Goal: Use online tool/utility: Utilize a website feature to perform a specific function

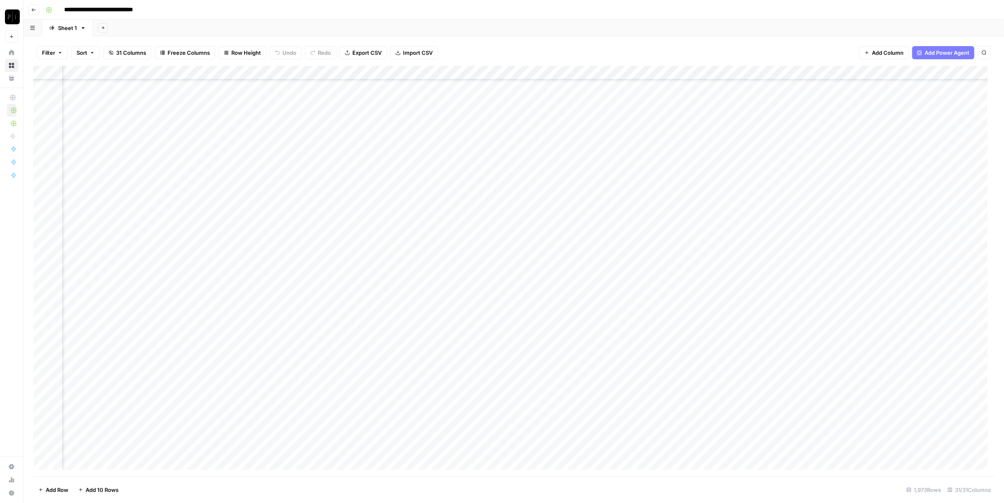
scroll to position [0, 844]
click at [434, 197] on div "Add Column" at bounding box center [513, 271] width 961 height 411
click at [432, 256] on div "Add Column" at bounding box center [513, 271] width 961 height 411
click at [434, 297] on div "Add Column" at bounding box center [513, 271] width 961 height 411
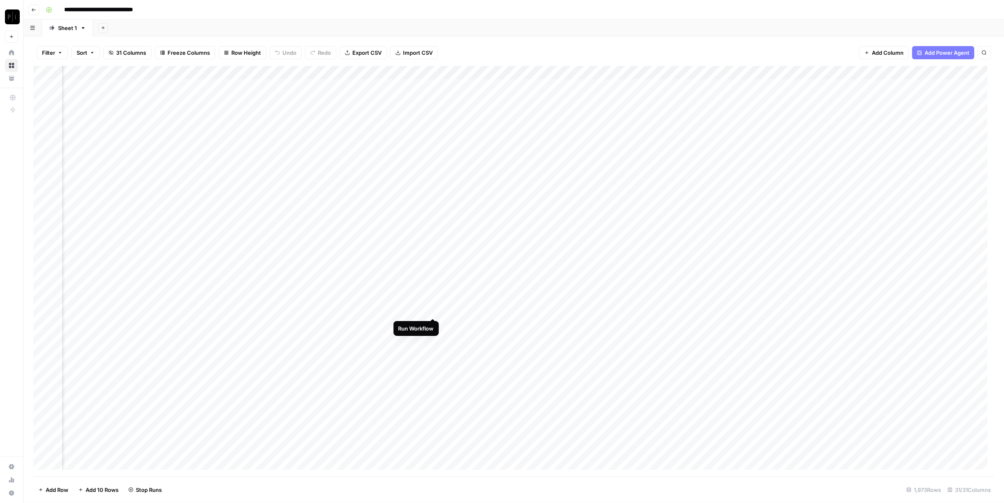
click at [435, 313] on div "Add Column" at bounding box center [513, 271] width 961 height 411
click at [433, 161] on div "Add Column" at bounding box center [513, 271] width 961 height 411
click at [434, 177] on div "Add Column" at bounding box center [513, 271] width 961 height 411
click at [435, 192] on div "Add Column" at bounding box center [513, 271] width 961 height 411
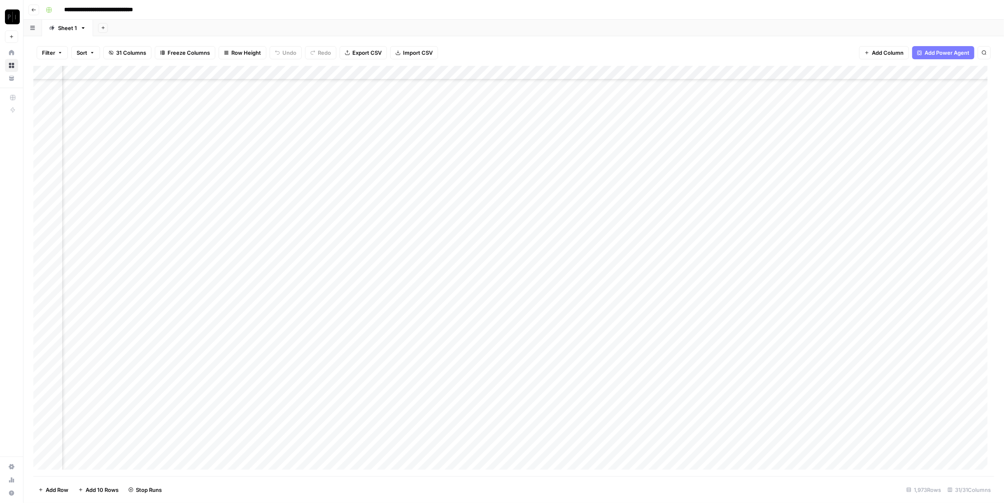
click at [433, 203] on div "Add Column" at bounding box center [513, 271] width 961 height 411
click at [433, 216] on div "Add Column" at bounding box center [513, 271] width 961 height 411
click at [434, 190] on div "Add Column" at bounding box center [513, 271] width 961 height 411
click at [432, 231] on div "Add Column" at bounding box center [513, 271] width 961 height 411
click at [431, 246] on div "Add Column" at bounding box center [513, 271] width 961 height 411
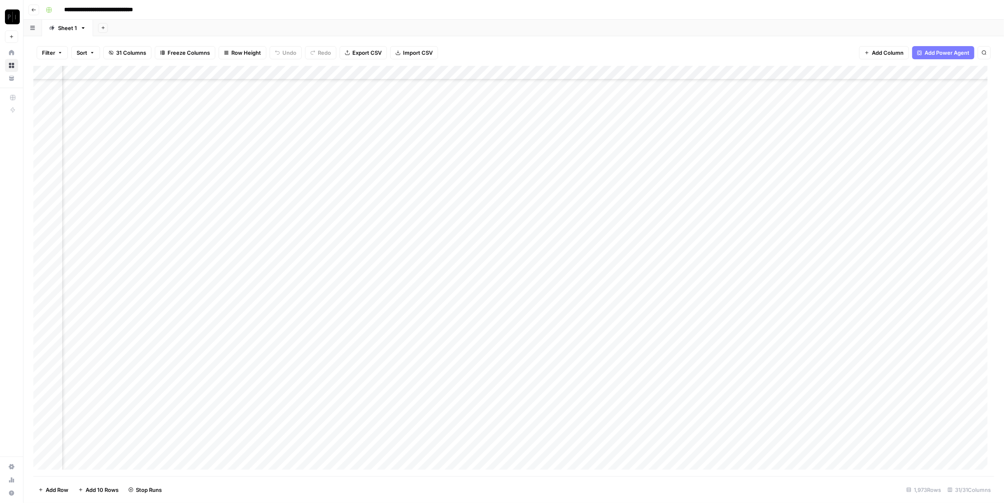
click at [430, 262] on div "Add Column" at bounding box center [513, 271] width 961 height 411
click at [434, 274] on div "Add Column" at bounding box center [513, 271] width 961 height 411
click at [432, 247] on div "Add Column" at bounding box center [513, 271] width 961 height 411
click at [432, 286] on div "Add Column" at bounding box center [513, 271] width 961 height 411
click at [433, 303] on div "Add Column" at bounding box center [513, 271] width 961 height 411
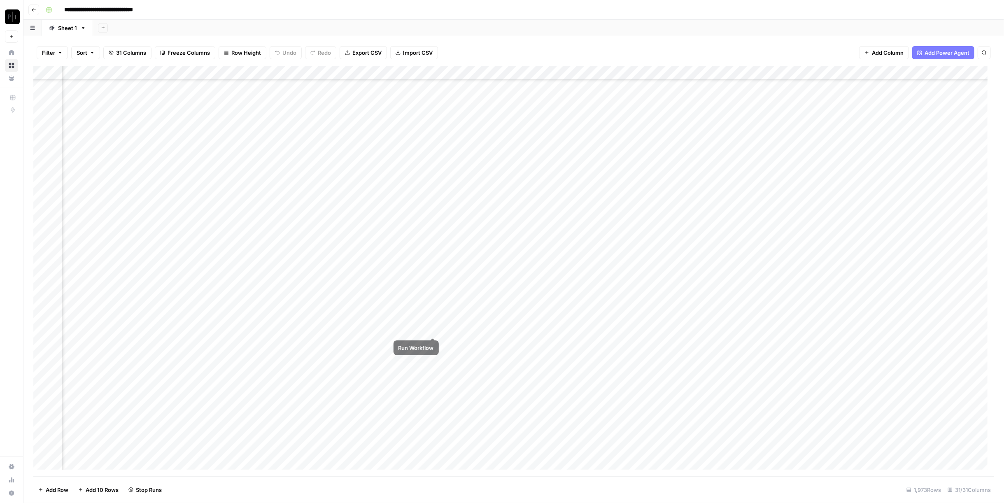
click at [434, 315] on div "Add Column" at bounding box center [513, 271] width 961 height 411
click at [435, 327] on div "Add Column" at bounding box center [513, 271] width 961 height 411
click at [433, 345] on div "Add Column" at bounding box center [513, 271] width 961 height 411
click at [434, 359] on div "Add Column" at bounding box center [513, 271] width 961 height 411
click at [435, 373] on div "Add Column" at bounding box center [513, 271] width 961 height 411
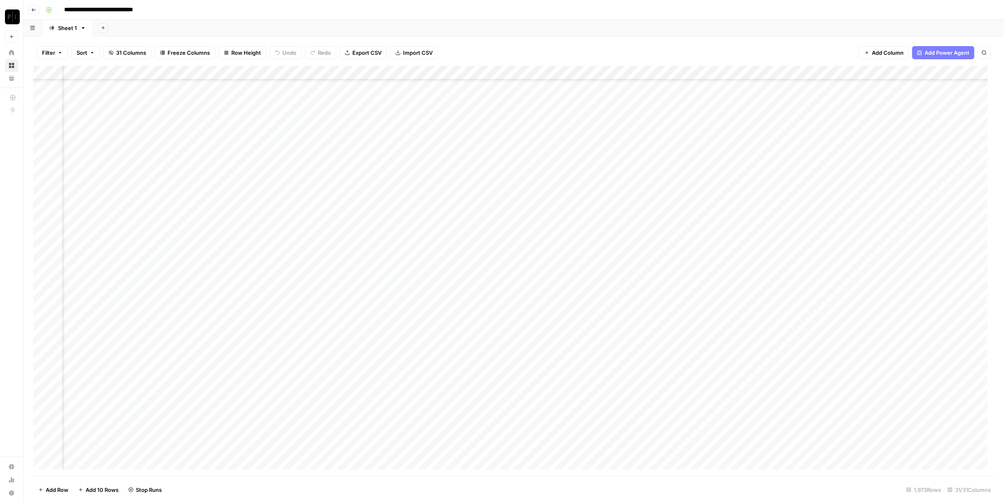
click at [433, 386] on div "Add Column" at bounding box center [513, 271] width 961 height 411
click at [430, 400] on div "Add Column" at bounding box center [513, 271] width 961 height 411
click at [433, 413] on div "Add Column" at bounding box center [513, 271] width 961 height 411
click at [433, 385] on div "Add Column" at bounding box center [513, 271] width 961 height 411
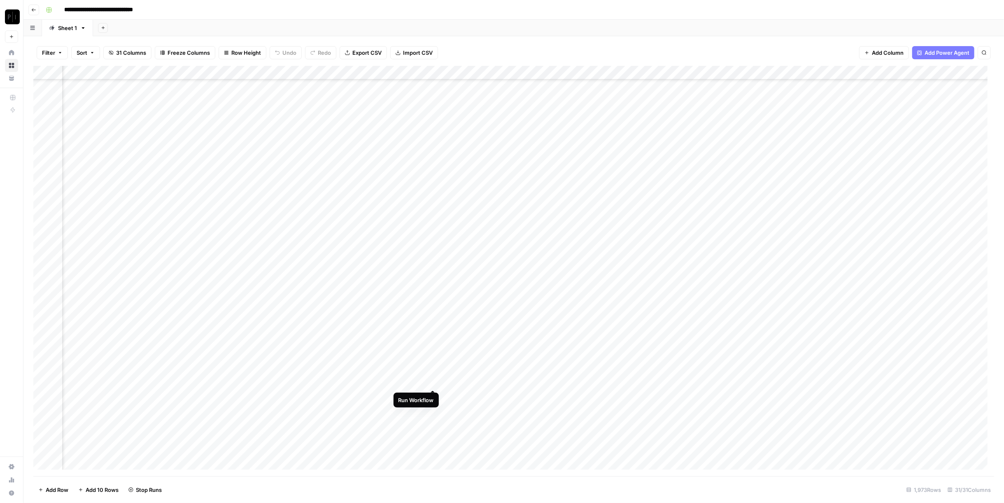
click at [433, 383] on div "Add Column" at bounding box center [513, 271] width 961 height 411
click at [434, 395] on div "Add Column" at bounding box center [513, 271] width 961 height 411
click at [435, 412] on div "Add Column" at bounding box center [513, 271] width 961 height 411
click at [432, 421] on div "Add Column" at bounding box center [513, 271] width 961 height 411
click at [434, 439] on div "Add Column" at bounding box center [513, 271] width 961 height 411
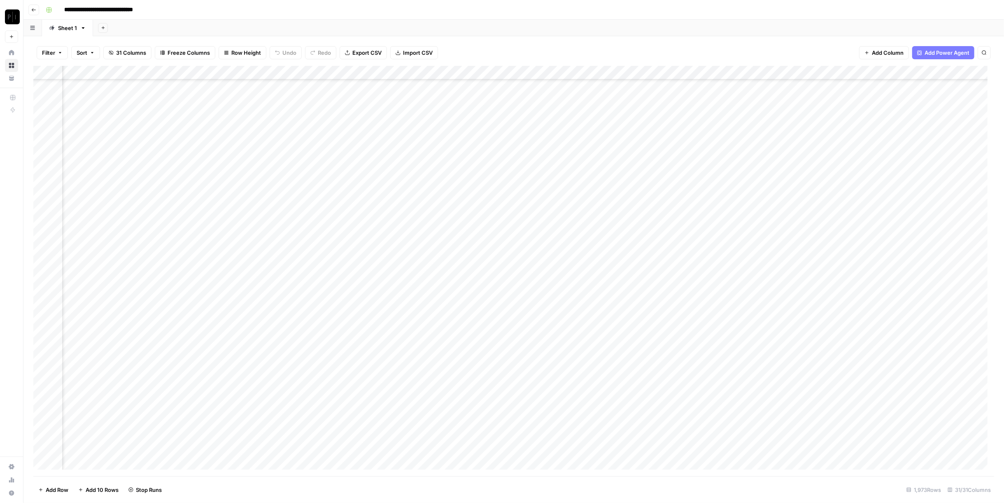
click at [436, 450] on div "Add Column" at bounding box center [513, 271] width 961 height 411
click at [431, 237] on div "Add Column" at bounding box center [513, 271] width 961 height 411
click at [431, 250] on div "Add Column" at bounding box center [513, 271] width 961 height 411
click at [435, 268] on div "Add Column" at bounding box center [513, 271] width 961 height 411
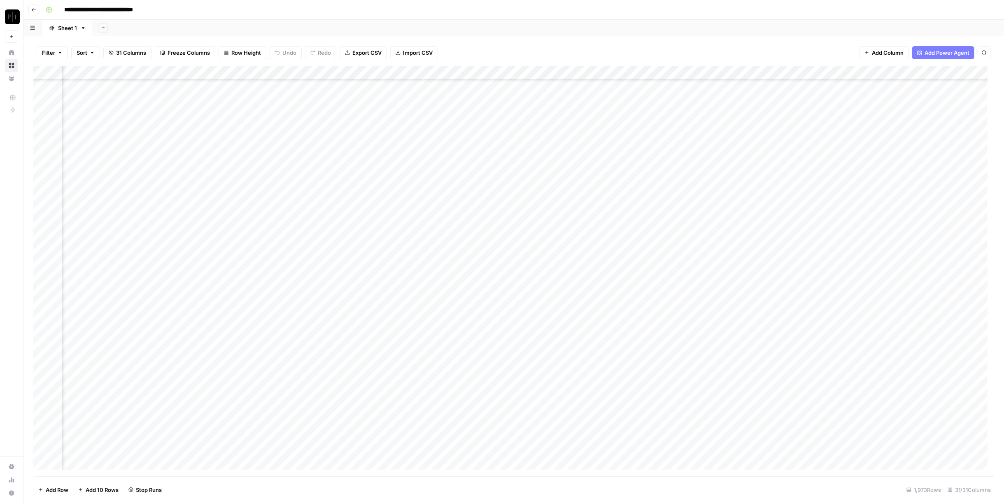
click at [433, 280] on div "Add Column" at bounding box center [513, 271] width 961 height 411
click at [433, 291] on div "Add Column" at bounding box center [513, 271] width 961 height 411
click at [433, 309] on div "Add Column" at bounding box center [513, 271] width 961 height 411
click at [433, 323] on div "Add Column" at bounding box center [513, 271] width 961 height 411
click at [433, 335] on div "Add Column" at bounding box center [513, 271] width 961 height 411
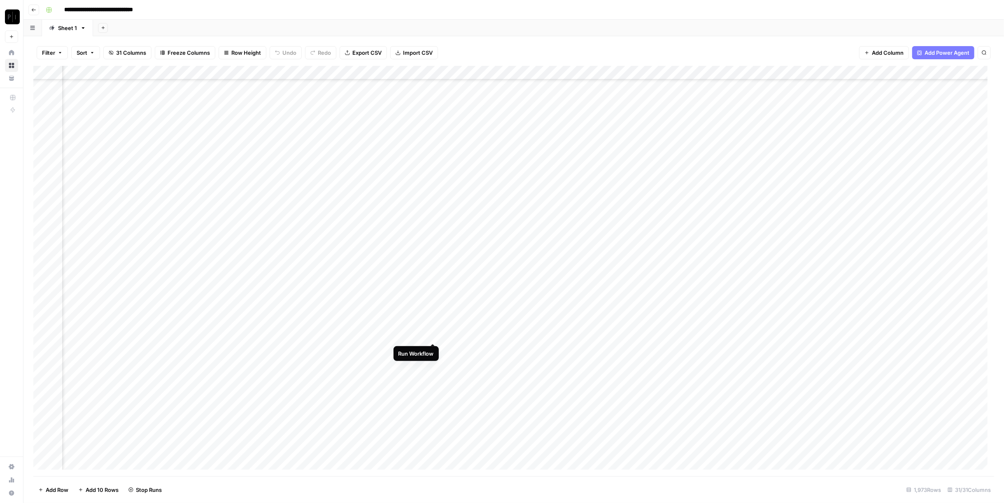
click at [432, 347] on div "Add Column" at bounding box center [513, 271] width 961 height 411
click at [434, 359] on div "Add Column" at bounding box center [513, 271] width 961 height 411
click at [431, 337] on div "Add Column" at bounding box center [513, 271] width 961 height 411
click at [434, 285] on div "Add Column" at bounding box center [513, 271] width 961 height 411
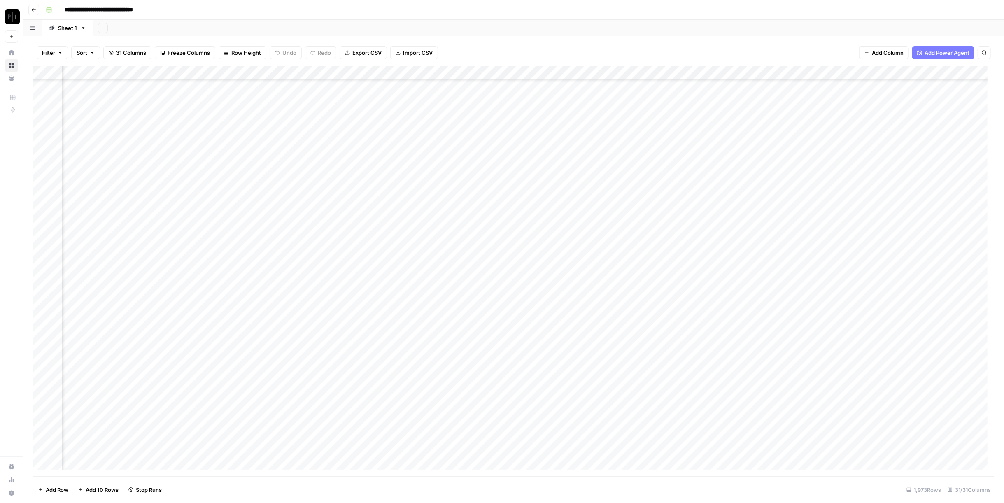
click at [433, 300] on div "Add Column" at bounding box center [513, 271] width 961 height 411
drag, startPoint x: 433, startPoint y: 314, endPoint x: 436, endPoint y: 325, distance: 11.8
click at [433, 314] on div "Add Column" at bounding box center [513, 271] width 961 height 411
click at [435, 328] on div "Add Column" at bounding box center [513, 271] width 961 height 411
click at [433, 342] on div "Add Column" at bounding box center [513, 271] width 961 height 411
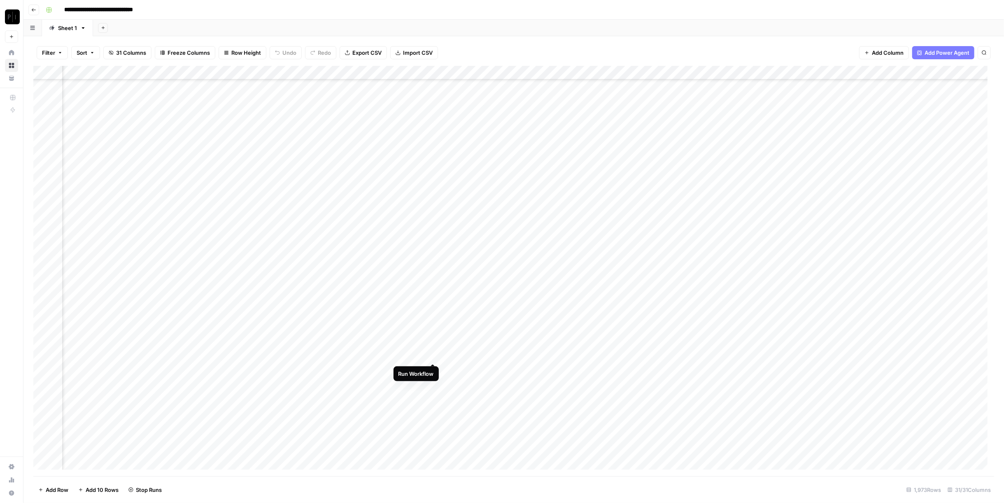
click at [432, 357] on div "Add Column" at bounding box center [513, 271] width 961 height 411
click at [433, 368] on div "Add Column" at bounding box center [513, 271] width 961 height 411
click at [434, 384] on div "Add Column" at bounding box center [513, 271] width 961 height 411
click at [433, 394] on div "Add Column" at bounding box center [513, 271] width 961 height 411
click at [431, 409] on div "Add Column" at bounding box center [513, 271] width 961 height 411
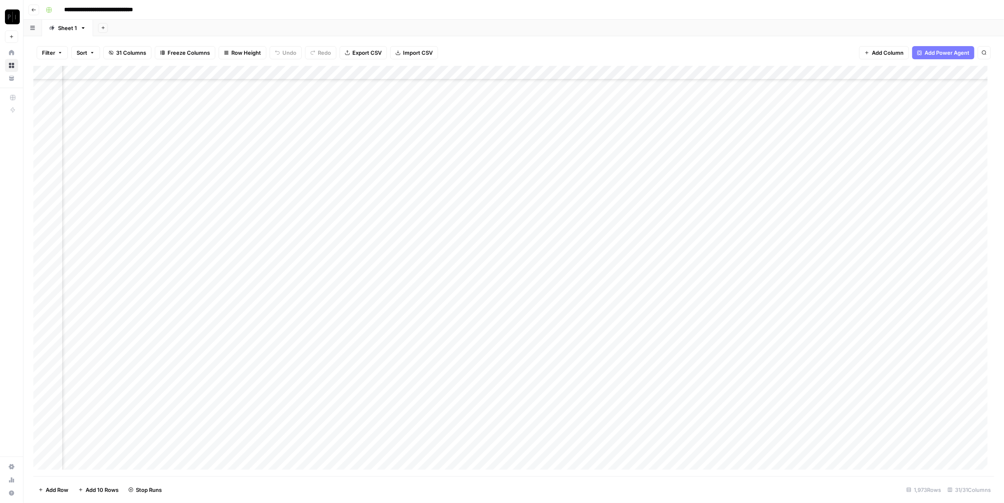
scroll to position [823, 793]
click at [433, 242] on div "Add Column" at bounding box center [513, 271] width 961 height 411
click at [431, 258] on div "Add Column" at bounding box center [513, 271] width 961 height 411
click at [433, 270] on div "Add Column" at bounding box center [513, 271] width 961 height 411
click at [433, 284] on div "Add Column" at bounding box center [513, 271] width 961 height 411
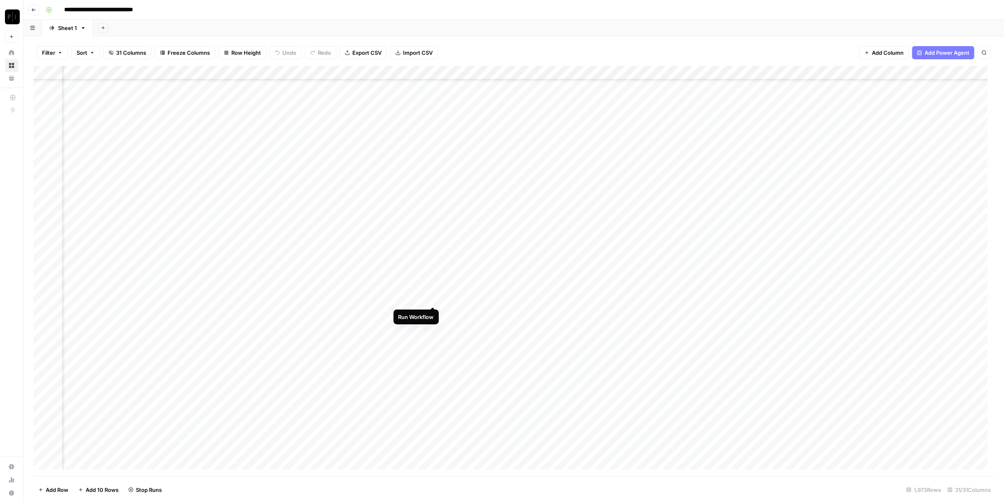
click at [433, 301] on div "Add Column" at bounding box center [513, 271] width 961 height 411
click at [435, 312] on div "Add Column" at bounding box center [513, 271] width 961 height 411
click at [433, 329] on div "Add Column" at bounding box center [513, 271] width 961 height 411
click at [435, 347] on div "Add Column" at bounding box center [513, 271] width 961 height 411
click at [433, 341] on div "Add Column" at bounding box center [513, 271] width 961 height 411
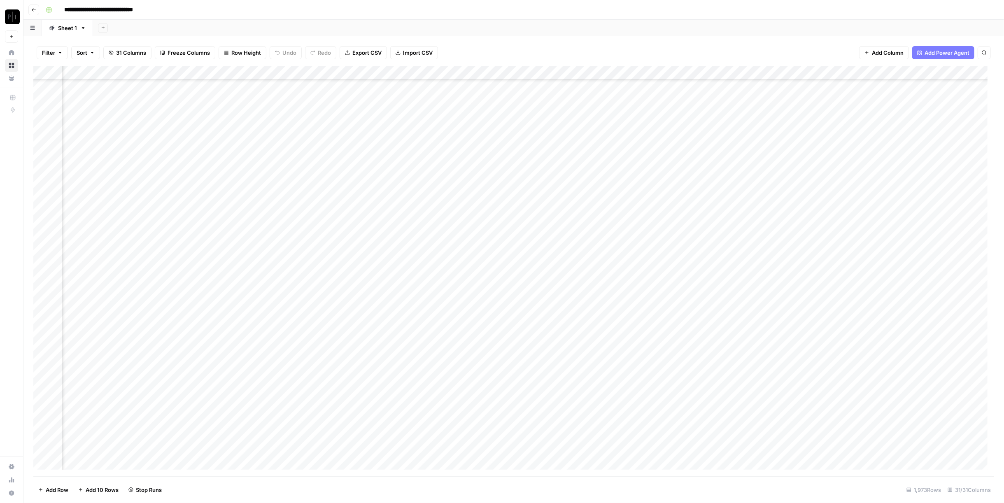
click at [433, 352] on div "Add Column" at bounding box center [513, 271] width 961 height 411
click at [436, 368] on div "Add Column" at bounding box center [513, 271] width 961 height 411
click at [431, 244] on div "Add Column" at bounding box center [513, 271] width 961 height 411
click at [433, 258] on div "Add Column" at bounding box center [513, 271] width 961 height 411
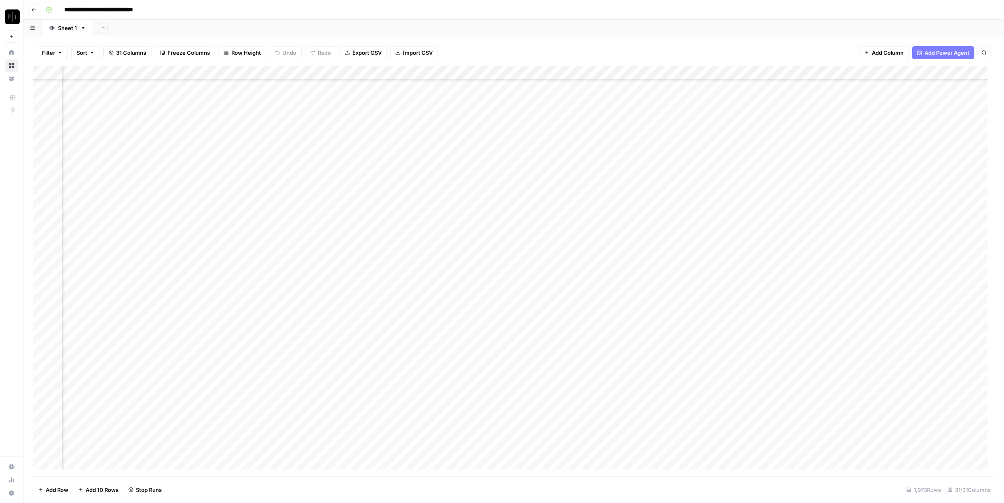
click at [433, 275] on div "Add Column" at bounding box center [513, 271] width 961 height 411
click at [433, 285] on div "Add Column" at bounding box center [513, 271] width 961 height 411
click at [432, 306] on div "Add Column" at bounding box center [513, 271] width 961 height 411
click at [433, 271] on div "Add Column" at bounding box center [513, 271] width 961 height 411
click at [433, 301] on div "Add Column" at bounding box center [513, 271] width 961 height 411
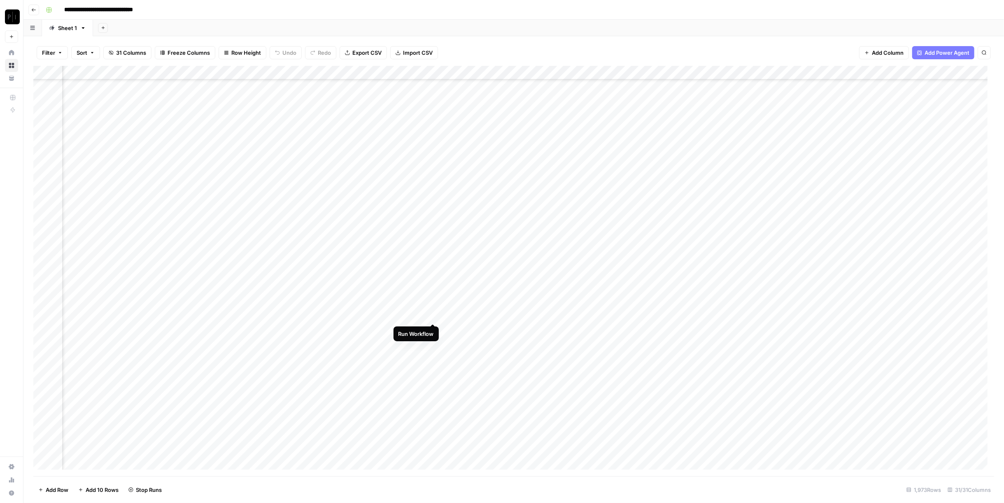
click at [434, 314] on div "Add Column" at bounding box center [513, 271] width 961 height 411
click at [433, 328] on div "Add Column" at bounding box center [513, 271] width 961 height 411
click at [435, 343] on div "Add Column" at bounding box center [513, 271] width 961 height 411
click at [433, 356] on div "Add Column" at bounding box center [513, 271] width 961 height 411
click at [435, 372] on div "Add Column" at bounding box center [513, 271] width 961 height 411
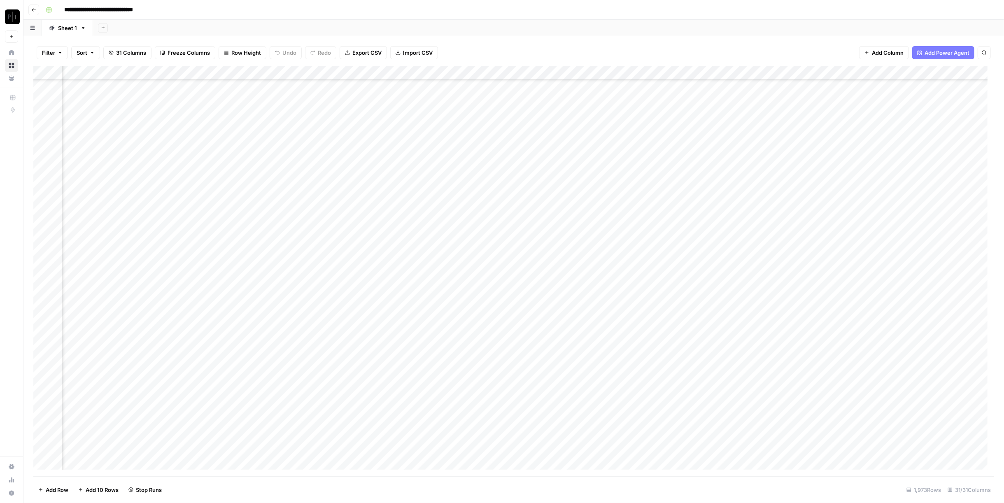
click at [433, 385] on div "Add Column" at bounding box center [513, 271] width 961 height 411
click at [435, 357] on div "Add Column" at bounding box center [513, 271] width 961 height 411
click at [433, 217] on div "Add Column" at bounding box center [513, 271] width 961 height 411
click at [431, 232] on div "Add Column" at bounding box center [513, 271] width 961 height 411
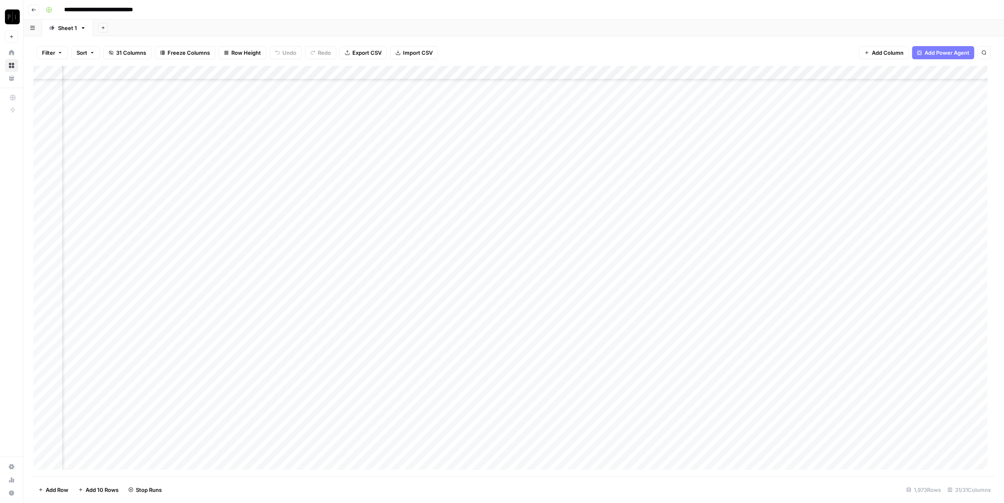
click at [433, 245] on div "Add Column" at bounding box center [513, 271] width 961 height 411
click at [436, 257] on div "Add Column" at bounding box center [513, 271] width 961 height 411
click at [433, 270] on div "Add Column" at bounding box center [513, 271] width 961 height 411
click at [432, 284] on div "Add Column" at bounding box center [513, 271] width 961 height 411
click at [431, 301] on div "Add Column" at bounding box center [513, 271] width 961 height 411
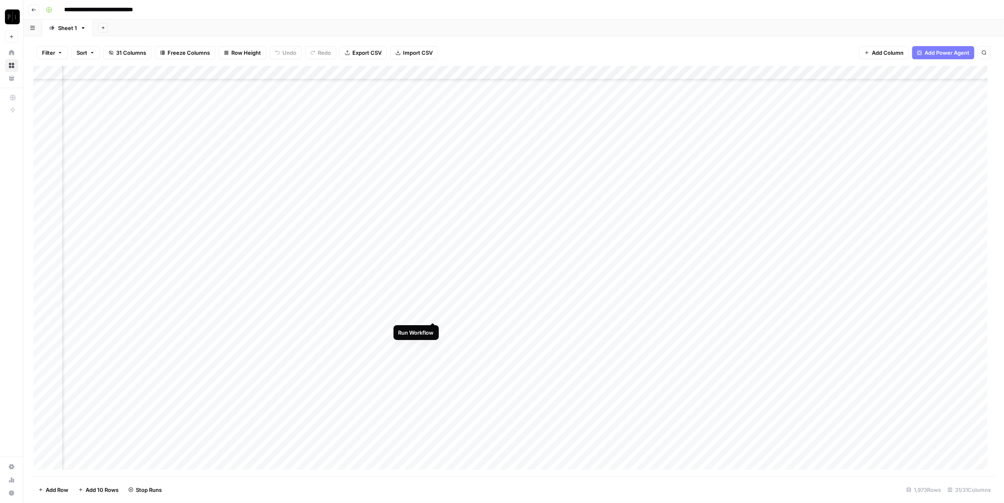
click at [435, 313] on div "Add Column" at bounding box center [513, 271] width 961 height 411
click at [435, 328] on div "Add Column" at bounding box center [513, 271] width 961 height 411
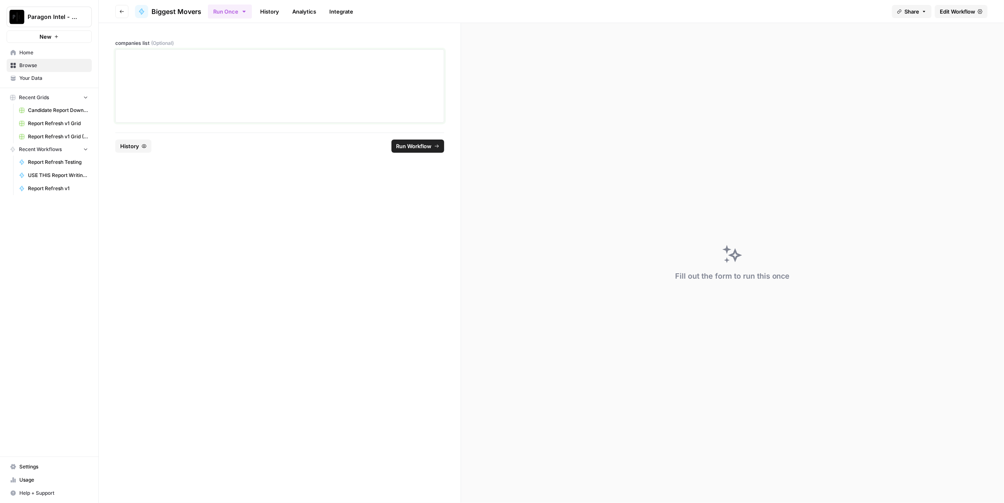
click at [242, 101] on div at bounding box center [280, 86] width 318 height 66
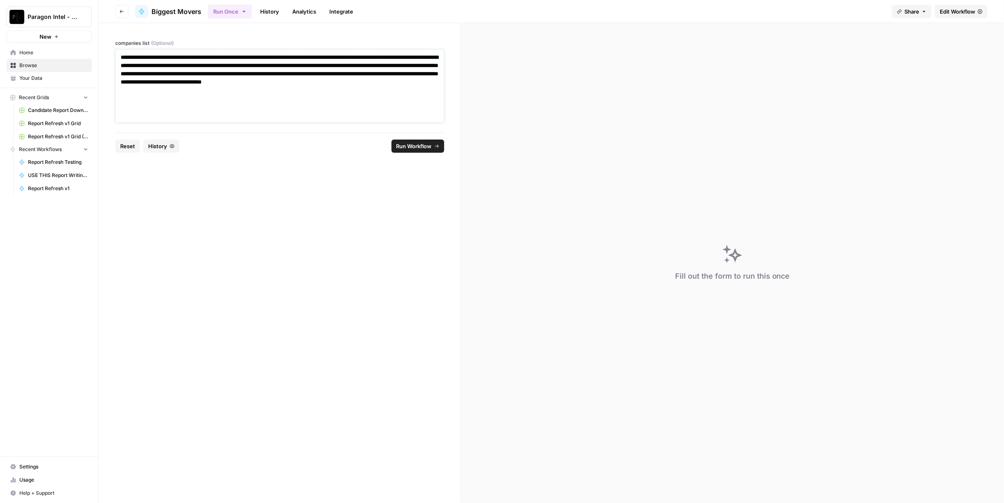
click at [303, 80] on p "**********" at bounding box center [280, 73] width 319 height 41
click at [395, 140] on button "Run Workflow" at bounding box center [417, 146] width 53 height 13
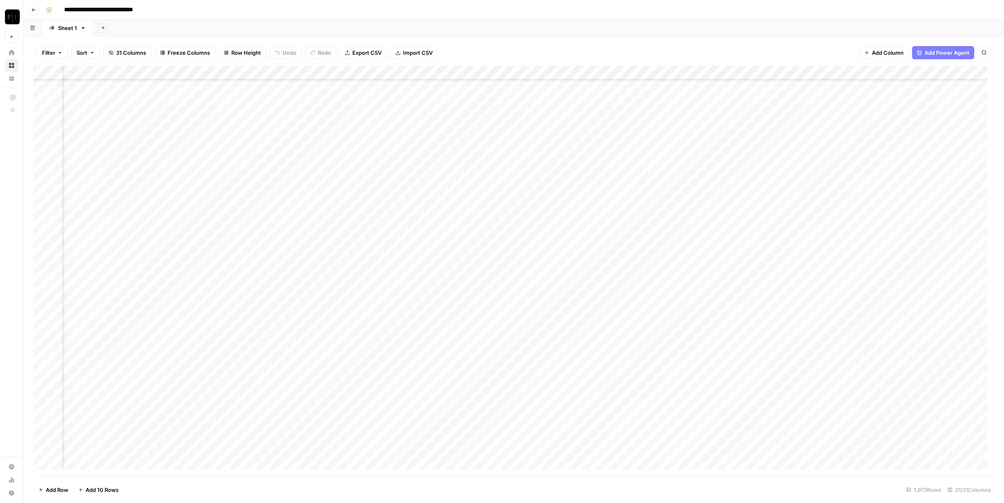
scroll to position [1143, 793]
